Goal: Transaction & Acquisition: Purchase product/service

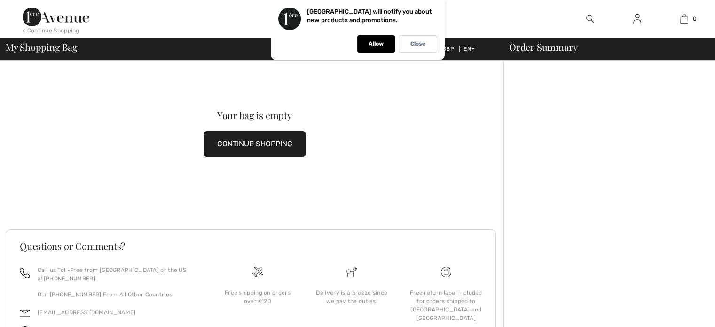
click at [260, 142] on button "CONTINUE SHOPPING" at bounding box center [255, 143] width 103 height 25
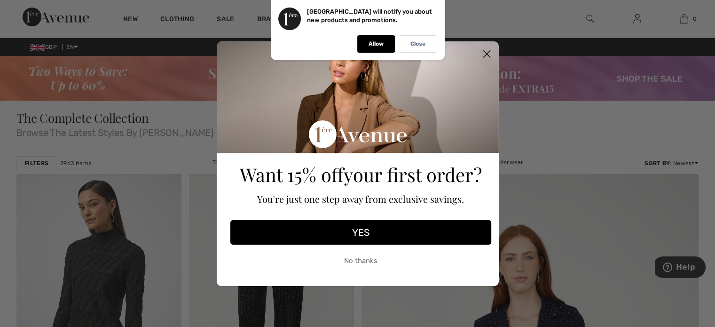
drag, startPoint x: 488, startPoint y: 53, endPoint x: 466, endPoint y: 53, distance: 22.6
click at [487, 53] on icon "Close dialog" at bounding box center [487, 54] width 16 height 16
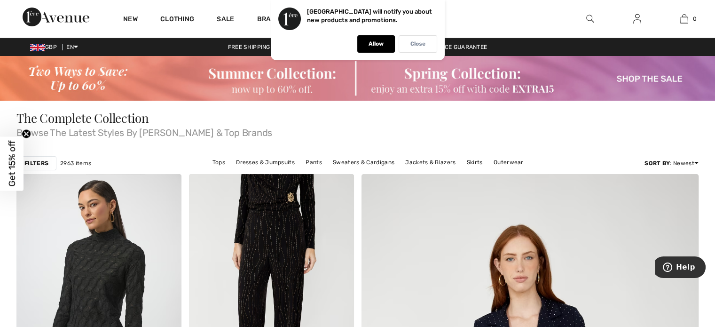
click at [424, 46] on p "Close" at bounding box center [418, 43] width 15 height 7
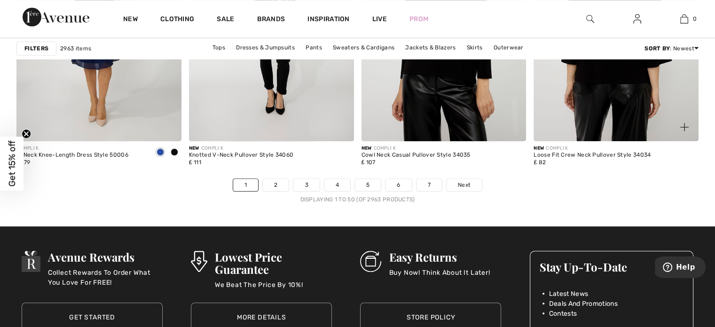
scroll to position [4515, 0]
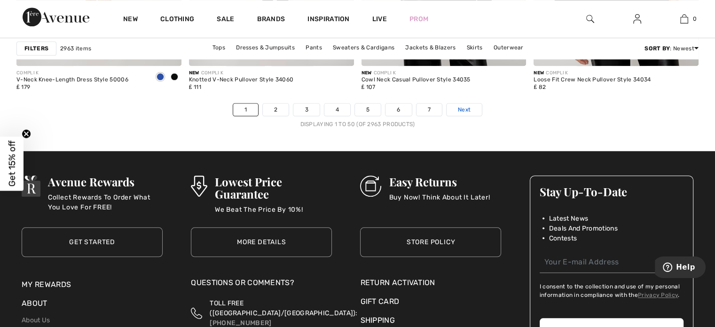
click at [470, 106] on span "Next" at bounding box center [464, 109] width 13 height 8
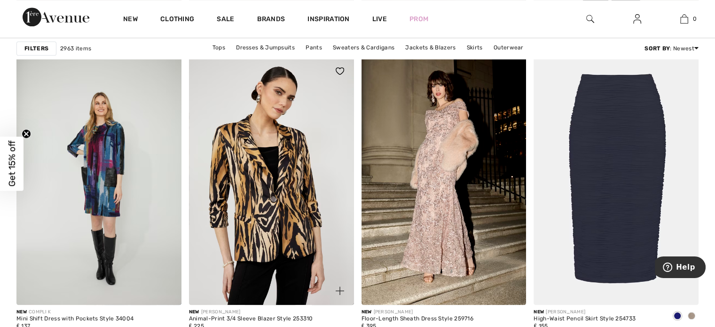
scroll to position [1082, 0]
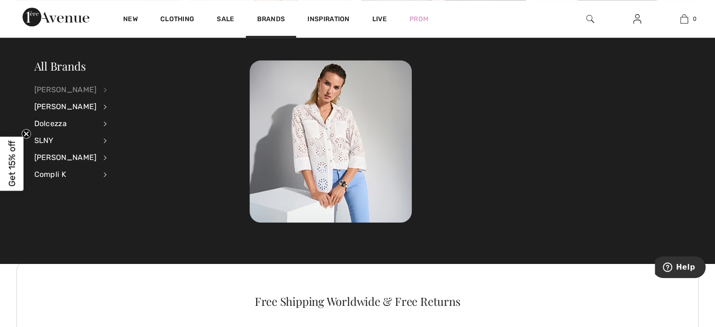
click at [75, 86] on div "[PERSON_NAME]" at bounding box center [65, 89] width 63 height 17
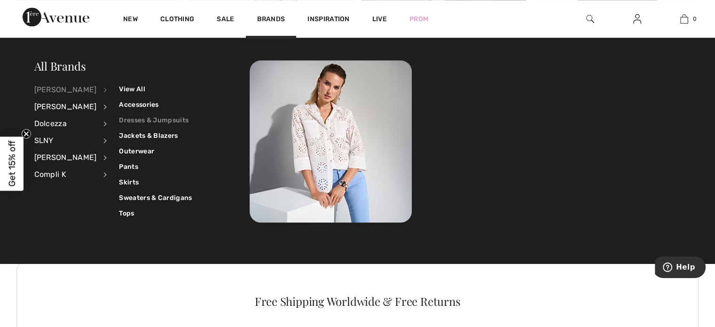
click at [149, 118] on link "Dresses & Jumpsuits" at bounding box center [155, 120] width 73 height 16
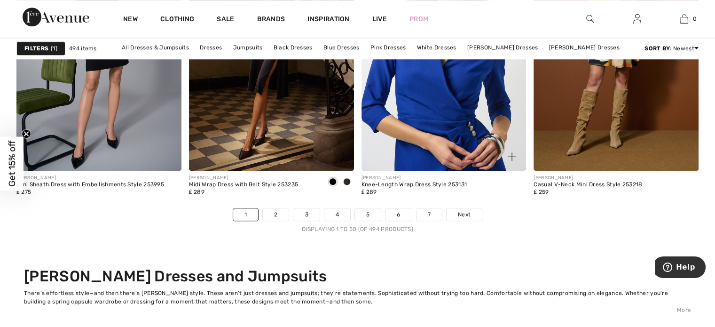
scroll to position [4468, 0]
